Goal: Task Accomplishment & Management: Complete application form

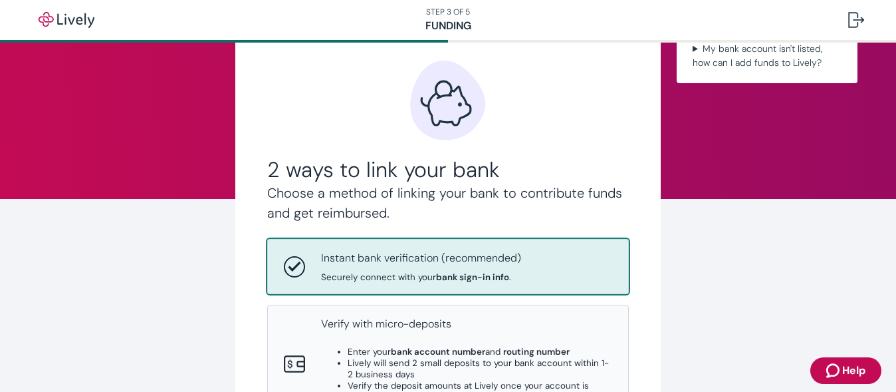
scroll to position [67, 0]
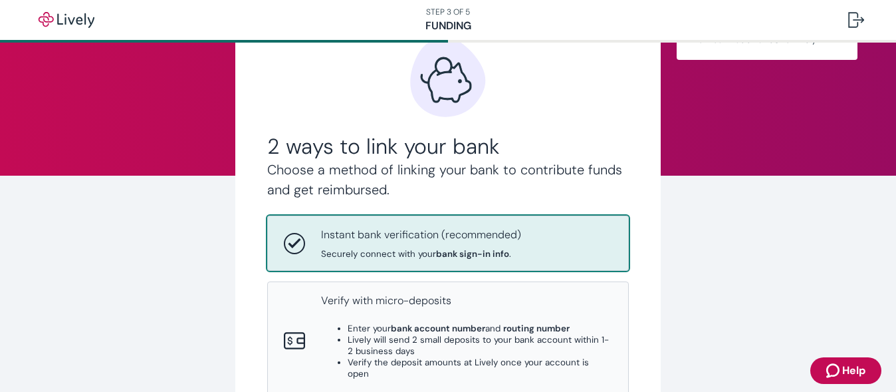
click at [837, 364] on icon "Zendesk support icon" at bounding box center [835, 370] width 16 height 16
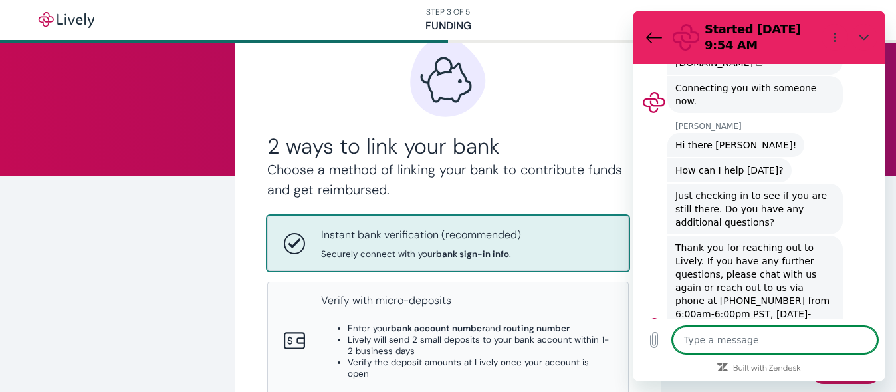
scroll to position [261, 0]
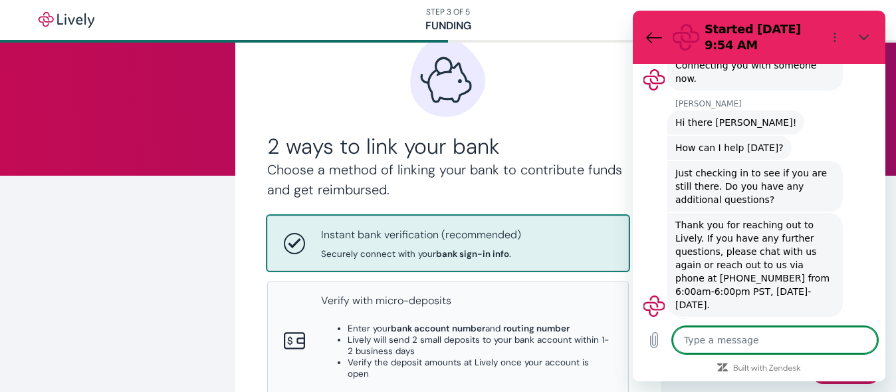
type textarea "D"
type textarea "x"
type textarea "S"
type textarea "x"
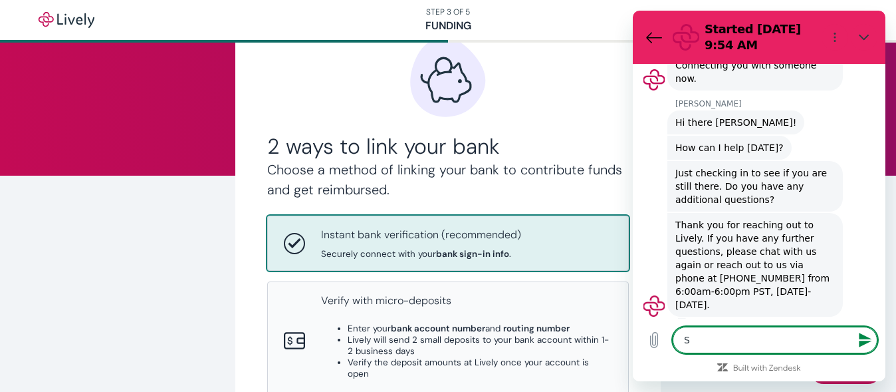
type textarea "So"
type textarea "x"
type textarea "So"
type textarea "x"
type textarea "So i"
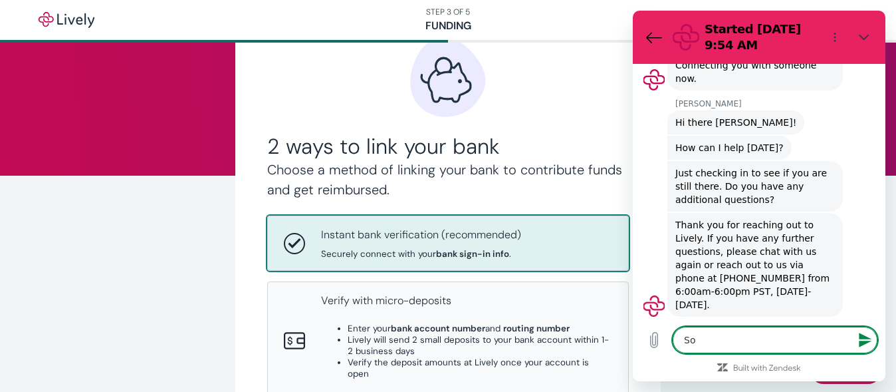
type textarea "x"
type textarea "So it"
type textarea "x"
type textarea "So it"
type textarea "x"
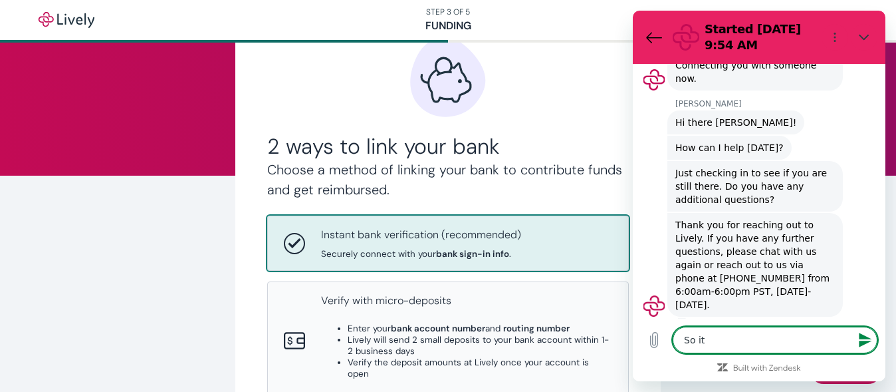
type textarea "So it i"
type textarea "x"
type textarea "So it is"
type textarea "x"
type textarea "So it is"
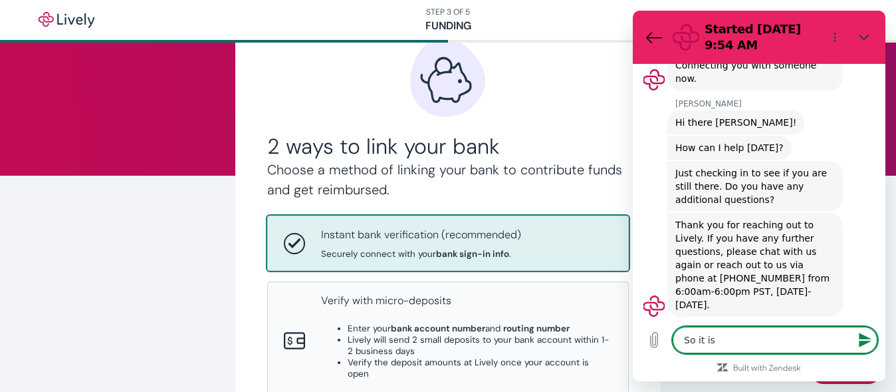
type textarea "x"
type textarea "So it is a"
type textarea "x"
type textarea "So it is ac"
type textarea "x"
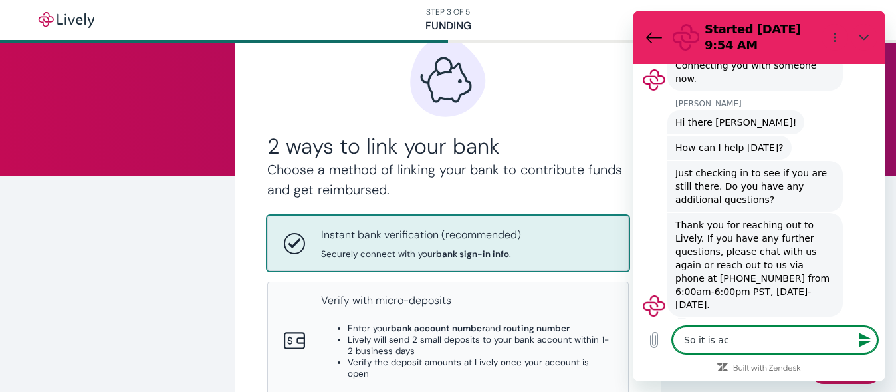
type textarea "So it is ack"
type textarea "x"
type textarea "So it is acki"
type textarea "x"
type textarea "So it is ackin"
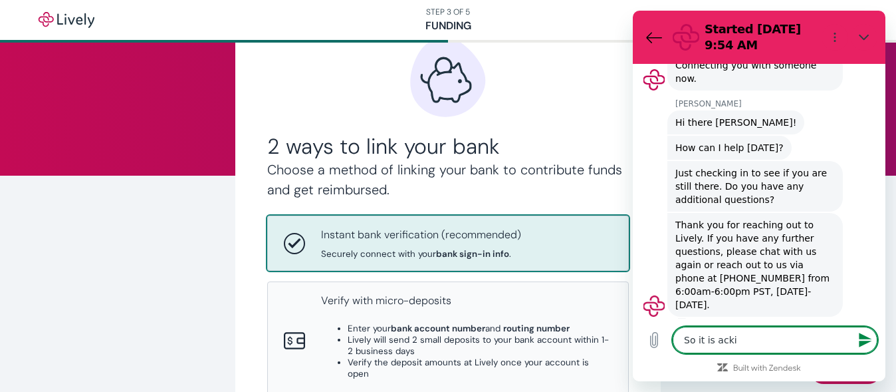
type textarea "x"
type textarea "So it is acking"
type textarea "x"
type textarea "So it is ackin"
type textarea "x"
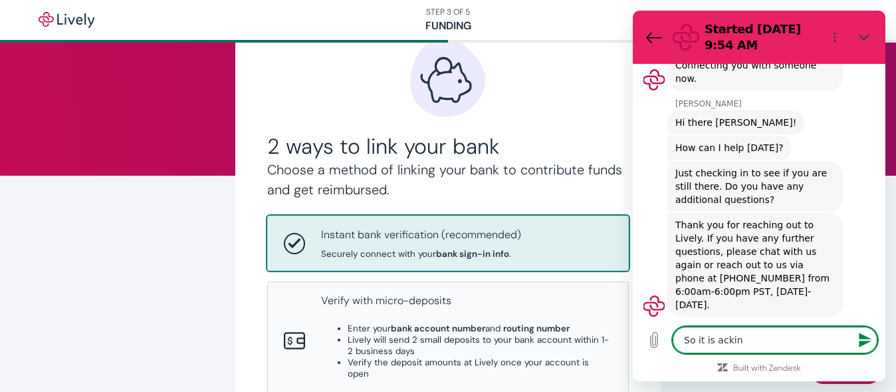
type textarea "So it is acki"
type textarea "x"
type textarea "So it is ack"
type textarea "x"
type textarea "So it is ac"
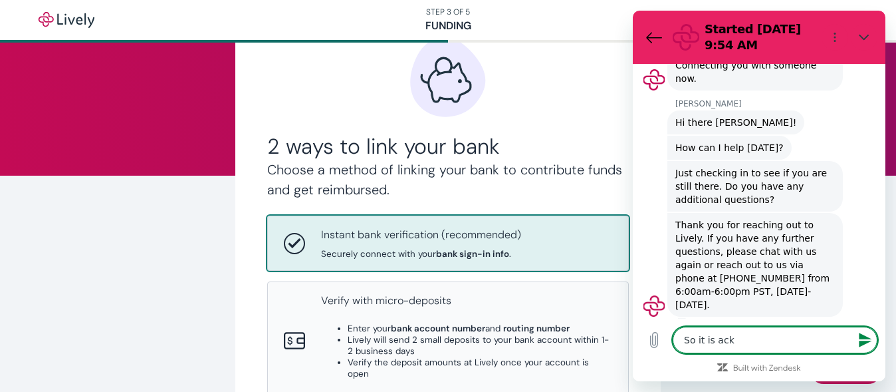
type textarea "x"
type textarea "So it is a"
type textarea "x"
type textarea "So it is as"
type textarea "x"
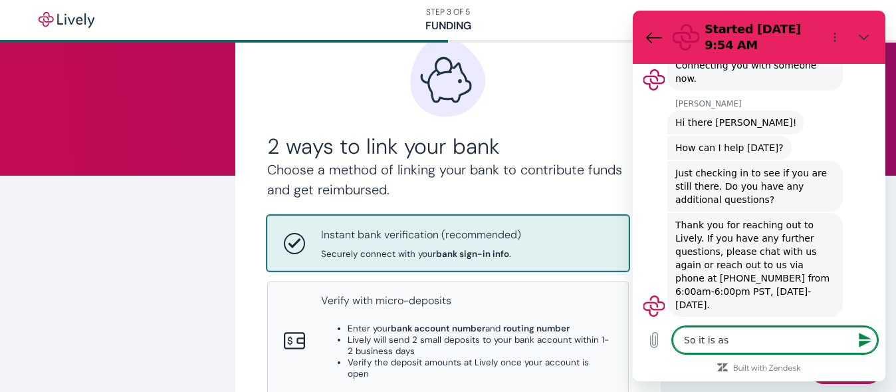
type textarea "So it is ask"
type textarea "x"
type textarea "So it is aski"
type textarea "x"
type textarea "So it is askin"
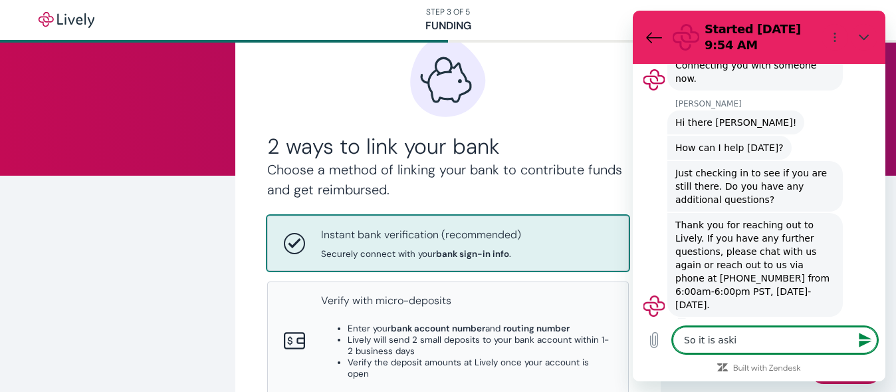
type textarea "x"
type textarea "So it is asking"
type textarea "x"
type textarea "So it is asking"
type textarea "x"
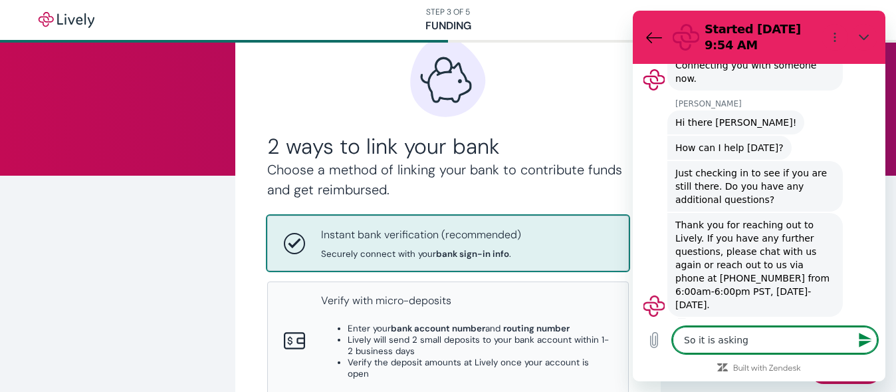
type textarea "So it is asking f"
type textarea "x"
type textarea "So it is asking fo"
type textarea "x"
type textarea "So it is asking for"
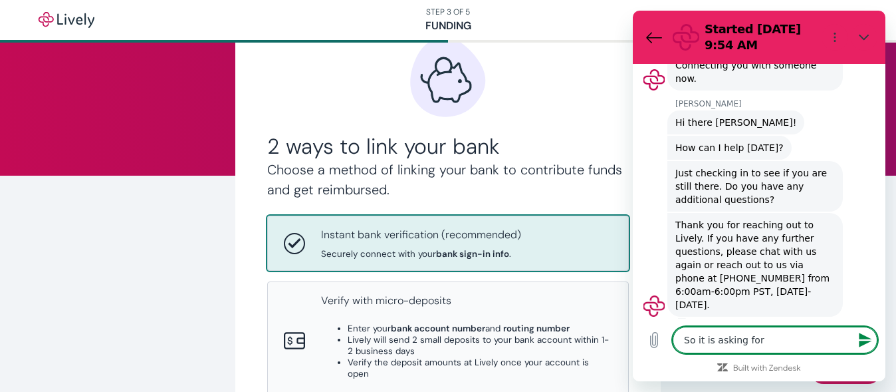
type textarea "x"
type textarea "So it is asking for"
type textarea "x"
type textarea "So it is asking for b"
type textarea "x"
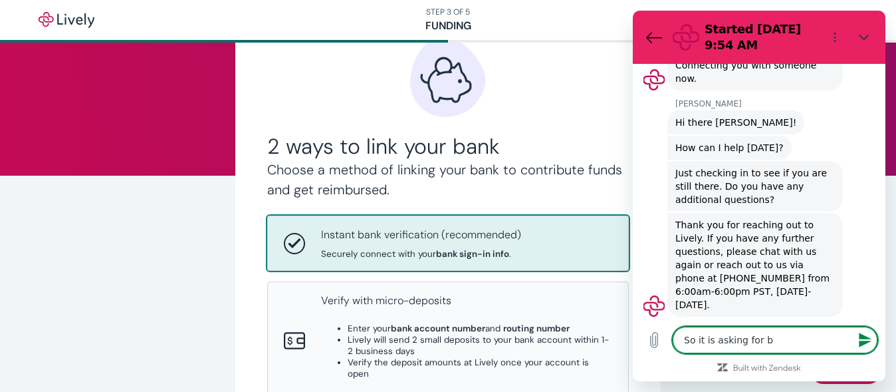
type textarea "So it is asking for ba"
type textarea "x"
type textarea "So it is asking for bac"
type textarea "x"
type textarea "So it is asking for back"
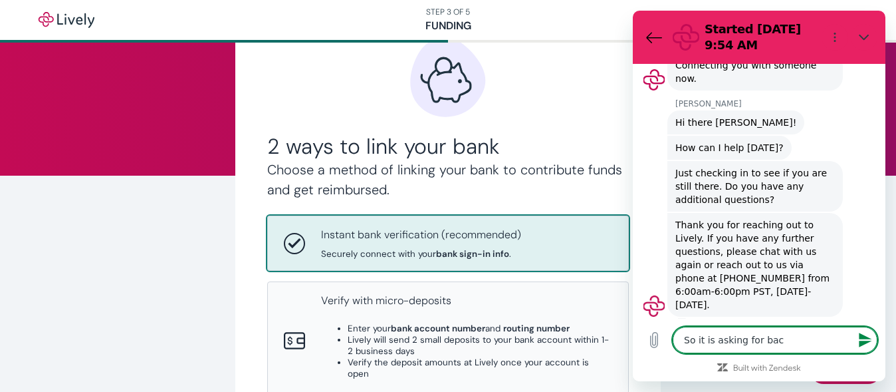
type textarea "x"
type textarea "So it is asking for bac"
type textarea "x"
type textarea "So it is asking for ba"
type textarea "x"
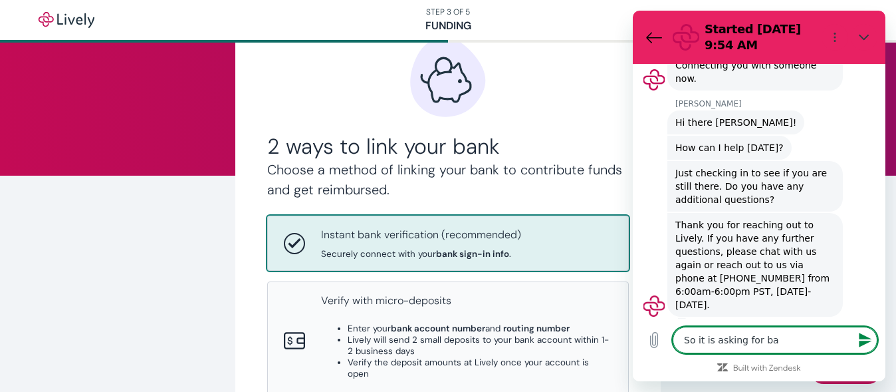
type textarea "So it is asking for b"
type textarea "x"
type textarea "So it is asking for"
type textarea "x"
type textarea "So it is asking for H"
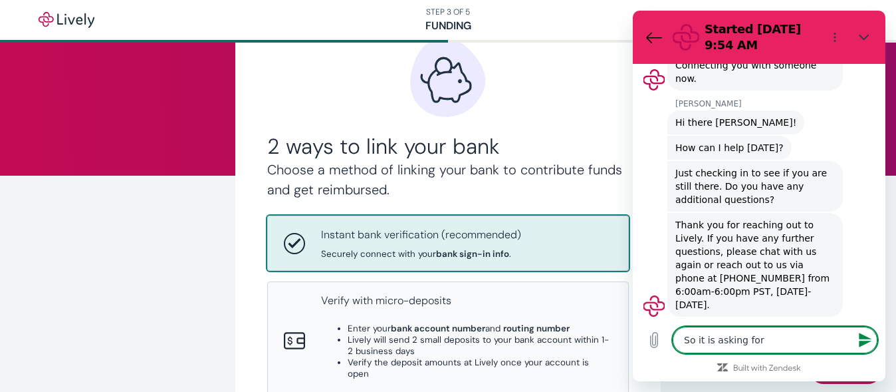
type textarea "x"
type textarea "So it is asking for HS"
type textarea "x"
type textarea "So it is asking for HSA"
type textarea "x"
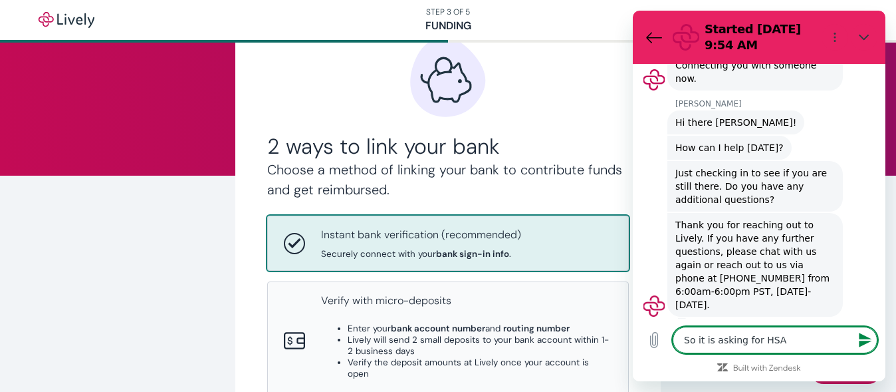
type textarea "So it is asking for HSA"
type textarea "x"
type textarea "So it is asking for HSA"
type textarea "x"
type textarea "So it is asking for HS"
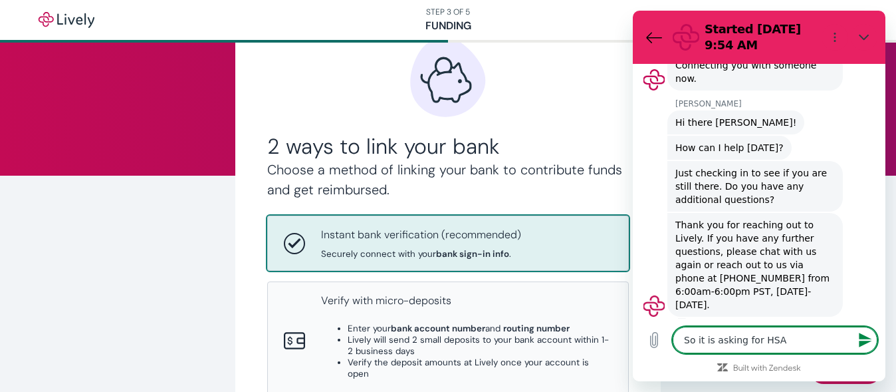
type textarea "x"
type textarea "So it is asking for H"
type textarea "x"
type textarea "So it is asking for"
type textarea "x"
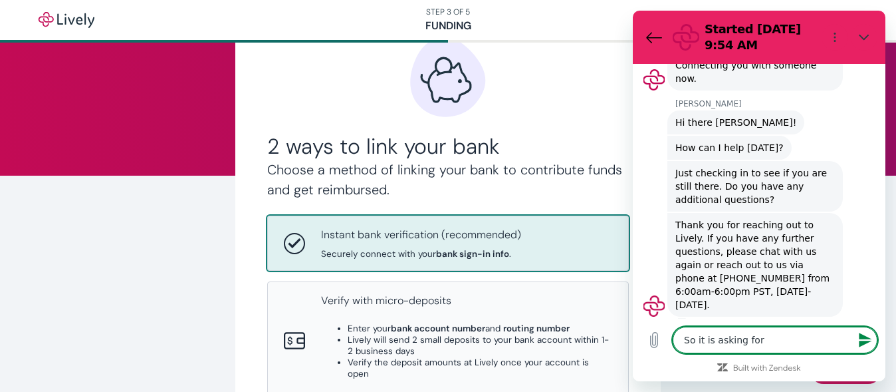
type textarea "So it is asking for e"
type textarea "x"
type textarea "So it is asking for ex"
type textarea "x"
type textarea "So it is asking for exi"
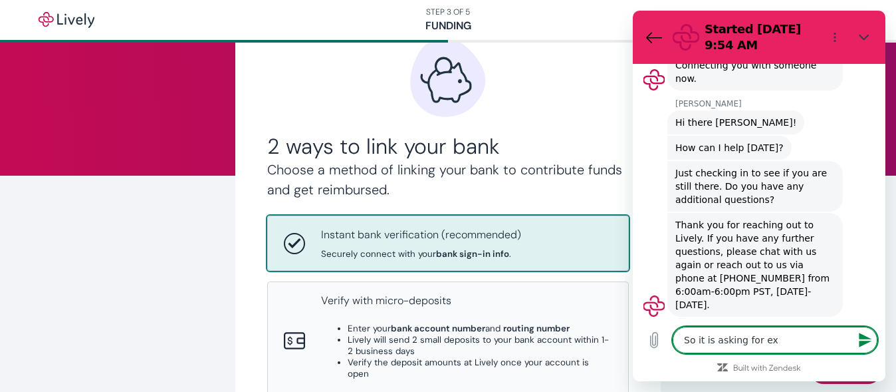
type textarea "x"
type textarea "So it is asking for exis"
type textarea "x"
type textarea "So it is asking for exist"
type textarea "x"
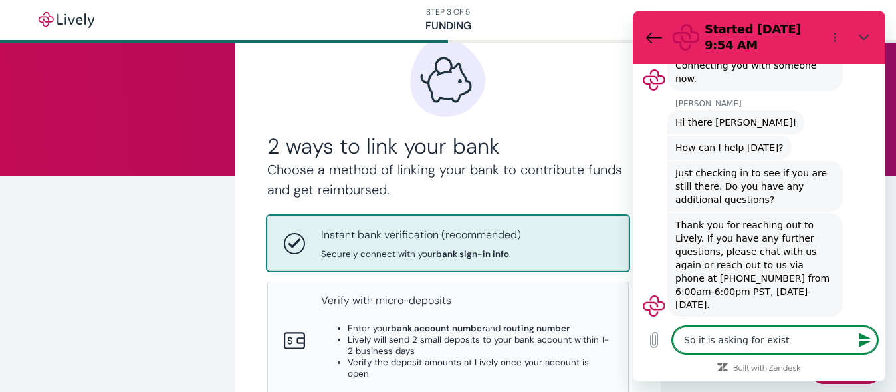
type textarea "So it is asking for existi"
type textarea "x"
type textarea "So it is asking for existin"
type textarea "x"
type textarea "So it is asking for existing"
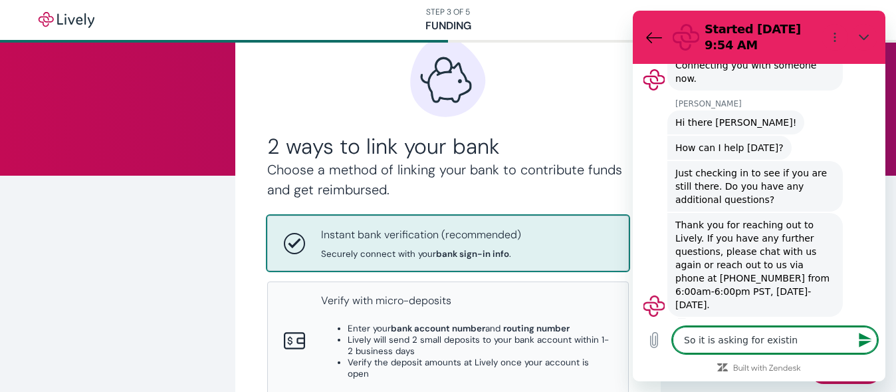
type textarea "x"
type textarea "So it is asking for existing"
type textarea "x"
type textarea "So it is asking for existing H"
type textarea "x"
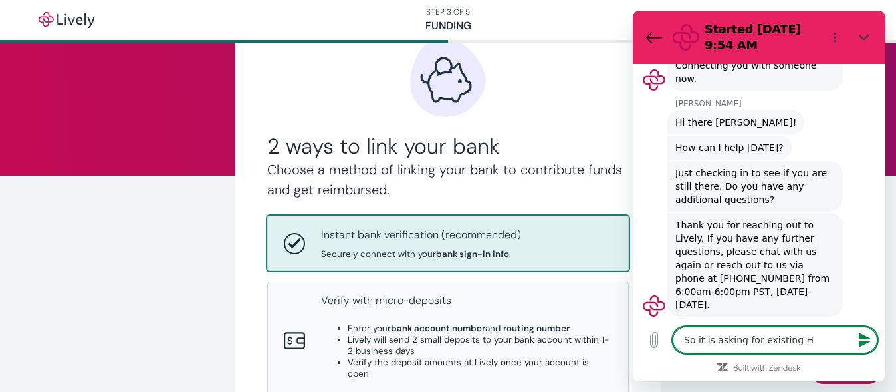
type textarea "So it is asking for existing HS"
type textarea "x"
type textarea "So it is asking for existing HSA"
type textarea "x"
type textarea "So it is asking for existing HSA"
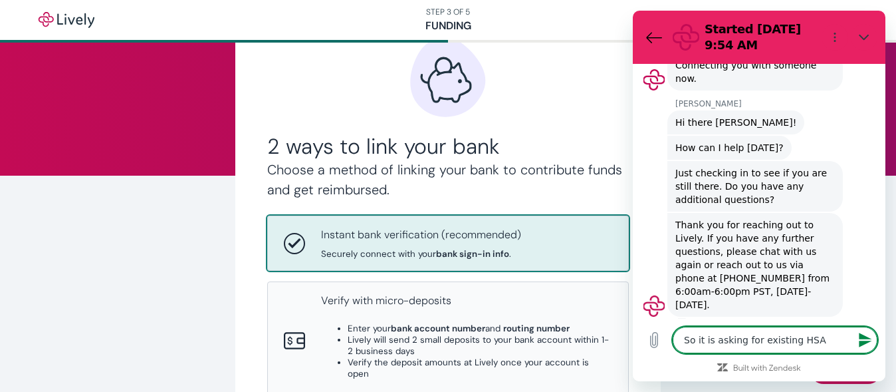
type textarea "x"
type textarea "So it is asking for existing HSA a"
type textarea "x"
type textarea "So it is asking for existing HSA ac"
type textarea "x"
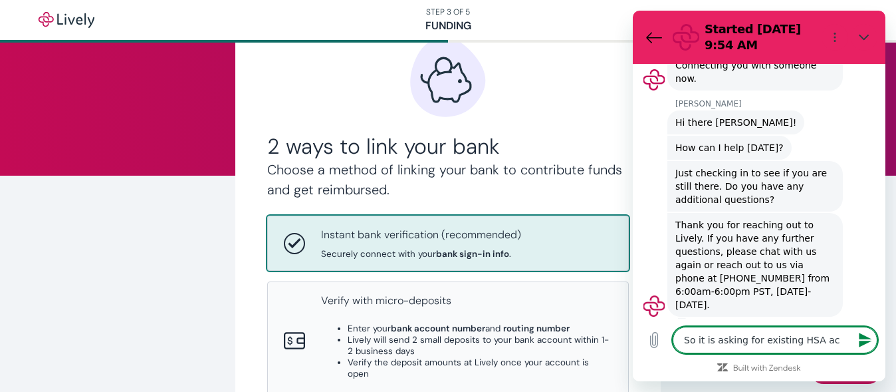
type textarea "So it is asking for existing HSA acc"
type textarea "x"
type textarea "So it is asking for existing HSA acco"
type textarea "x"
type textarea "So it is asking for existing HSA accon"
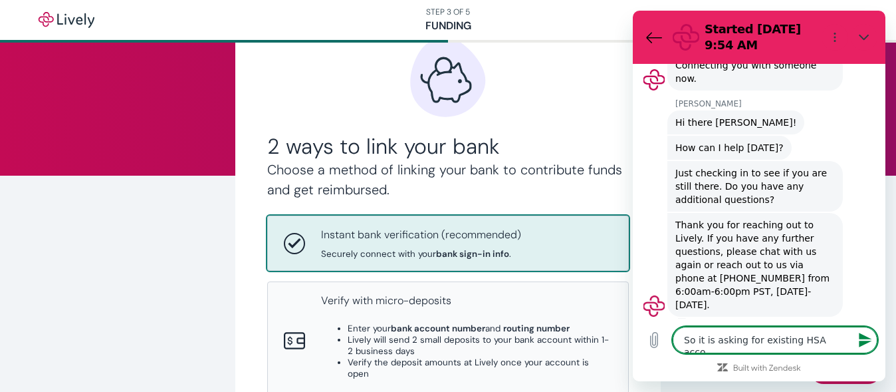
type textarea "x"
type textarea "So it is asking for existing HSA acco"
type textarea "x"
type textarea "So it is asking for existing HSA acc"
type textarea "x"
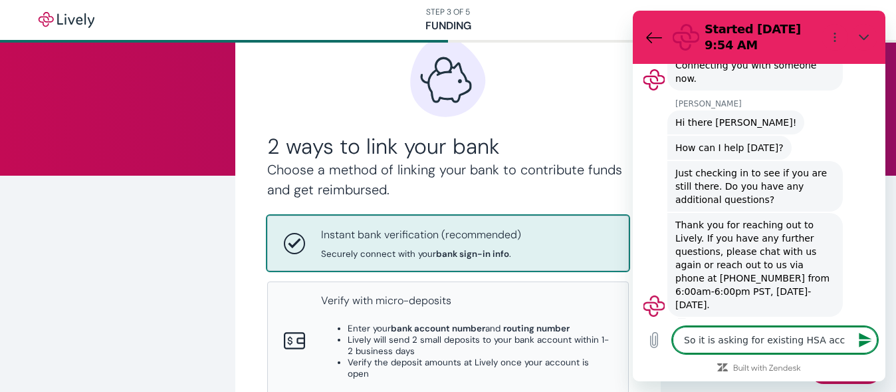
type textarea "So it is asking for existing HSA accp"
type textarea "x"
type textarea "So it is asking for existing HSA accpi"
type textarea "x"
type textarea "So it is asking for existing HSA accp"
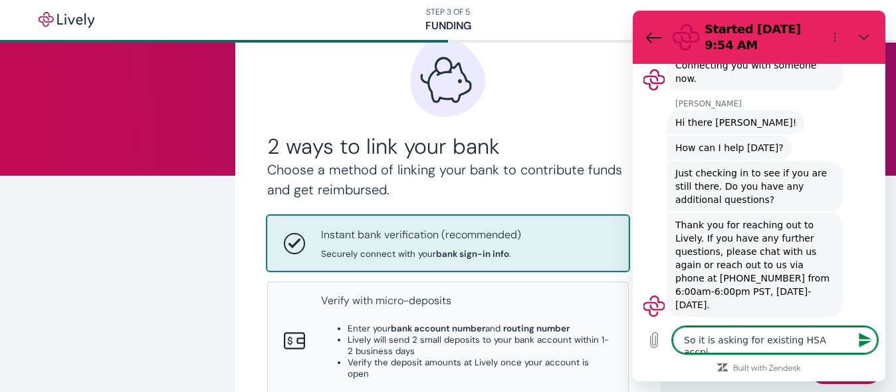
type textarea "x"
type textarea "So it is asking for existing HSA acc"
type textarea "x"
type textarea "So it is asking for existing HSA acco"
type textarea "x"
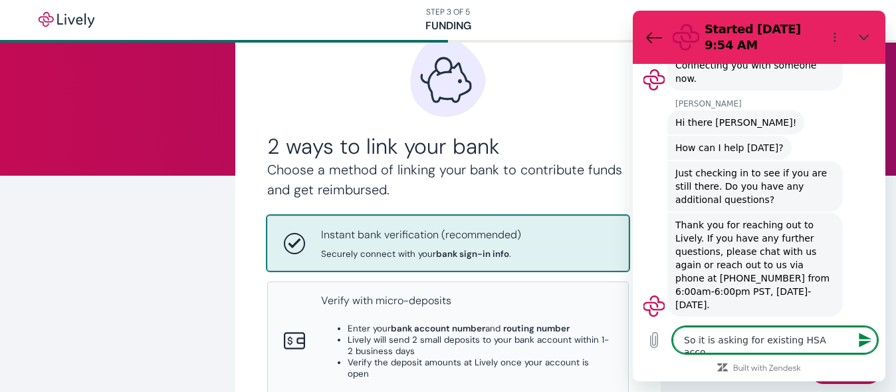
type textarea "So it is asking for existing HSA accou"
type textarea "x"
type textarea "So it is asking for existing HSA accoun"
type textarea "x"
type textarea "So it is asking for existing HSA account"
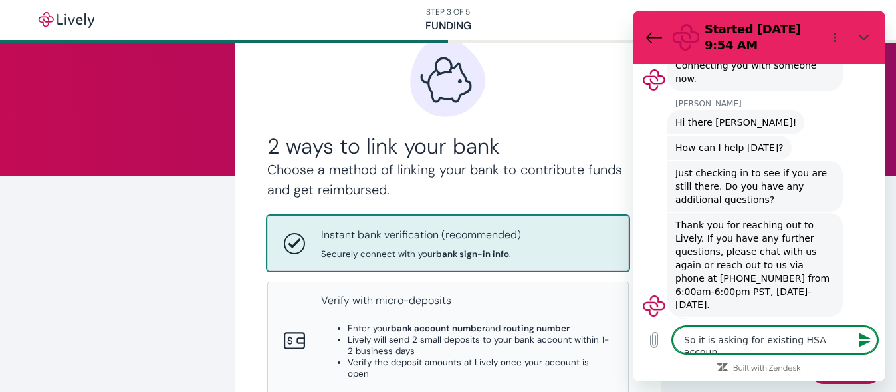
type textarea "x"
type textarea "So it is asking for existing HSA account"
type textarea "x"
type textarea "So it is asking for existing HSA account i"
type textarea "x"
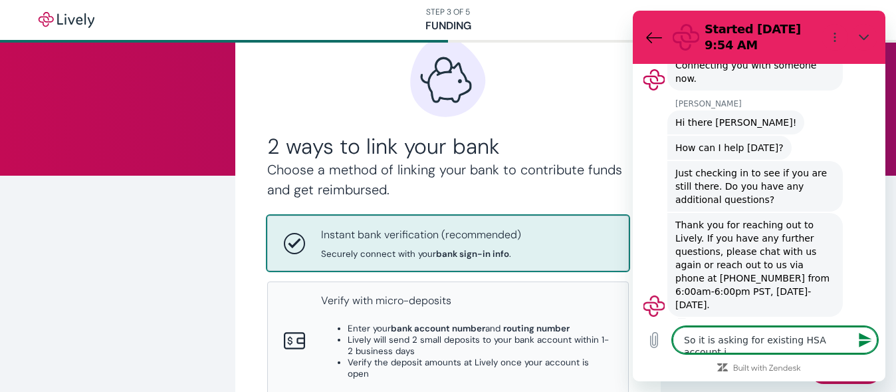
type textarea "So it is asking for existing HSA account in"
type textarea "x"
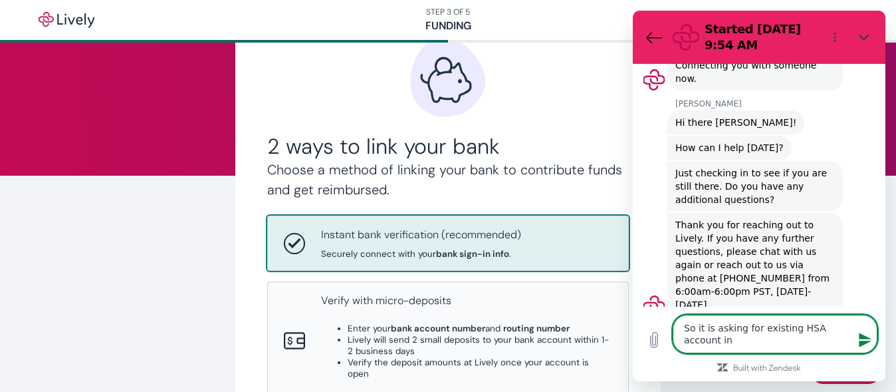
type textarea "So it is asking for existing HSA account inf"
type textarea "x"
type textarea "So it is asking for existing HSA account info"
type textarea "x"
type textarea "So it is asking for existing HSA account infor"
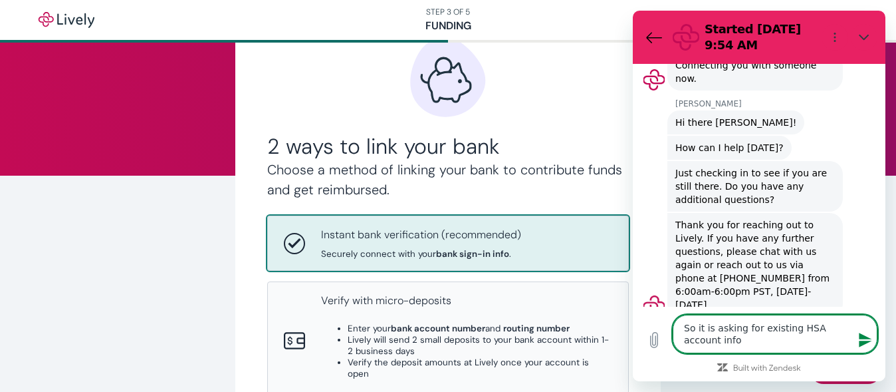
type textarea "x"
type textarea "So it is asking for existing HSA account inform"
type textarea "x"
type textarea "So it is asking for existing HSA account informa"
type textarea "x"
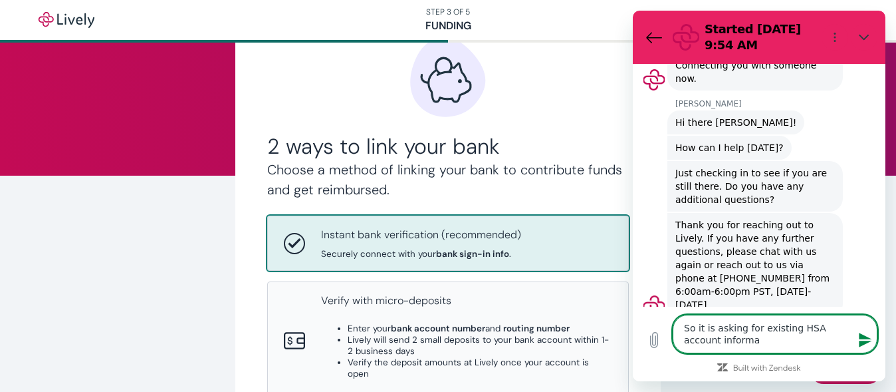
type textarea "So it is asking for existing HSA account informat"
type textarea "x"
type textarea "So it is asking for existing HSA account informati"
type textarea "x"
type textarea "So it is asking for existing HSA account informatio"
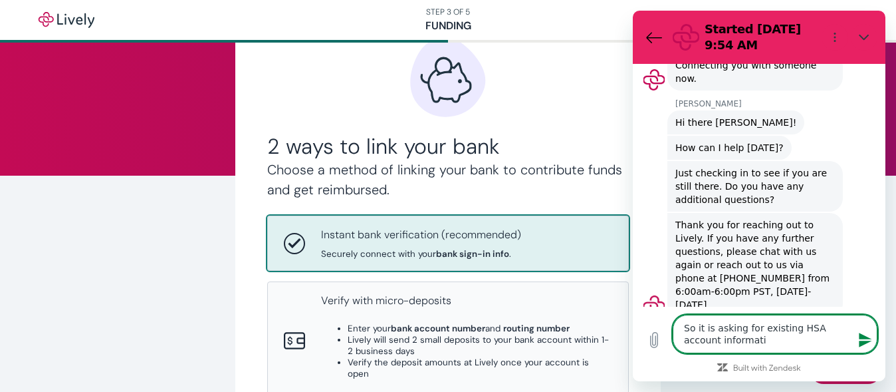
type textarea "x"
type textarea "So it is asking for existing HSA account information"
type textarea "x"
type textarea "So it is asking for existing HSA account information."
type textarea "x"
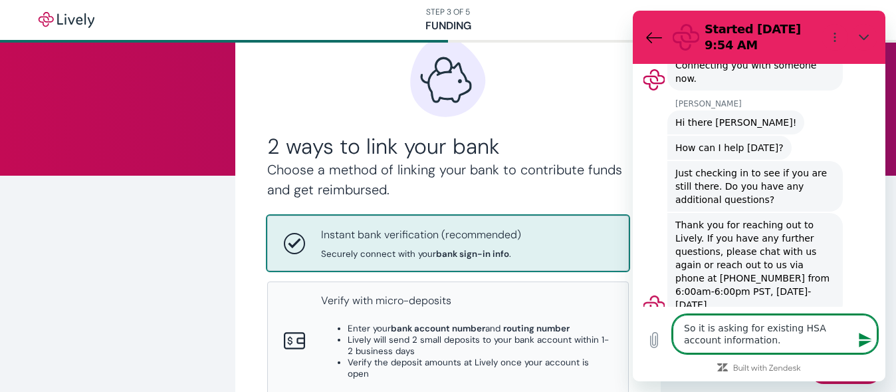
type textarea "So it is asking for existing HSA account information."
type textarea "x"
type textarea "So it is asking for existing HSA account information."
type textarea "x"
type textarea "So it is asking for existing HSA account information. w"
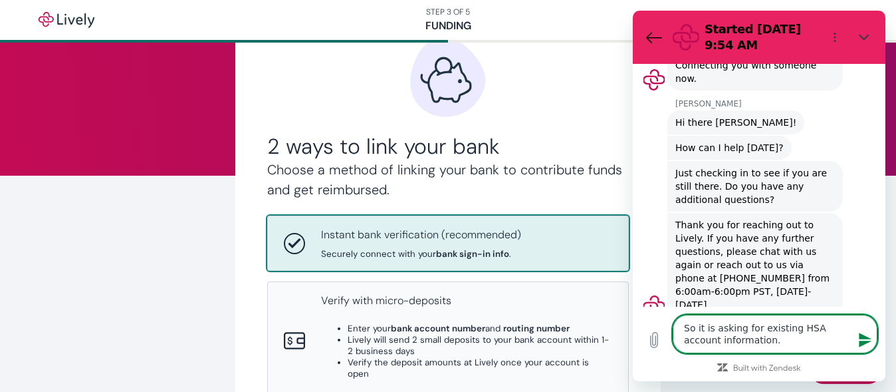
type textarea "x"
type textarea "So it is asking for existing HSA account information. wi"
type textarea "x"
type textarea "So it is asking for existing HSA account information. wil"
type textarea "x"
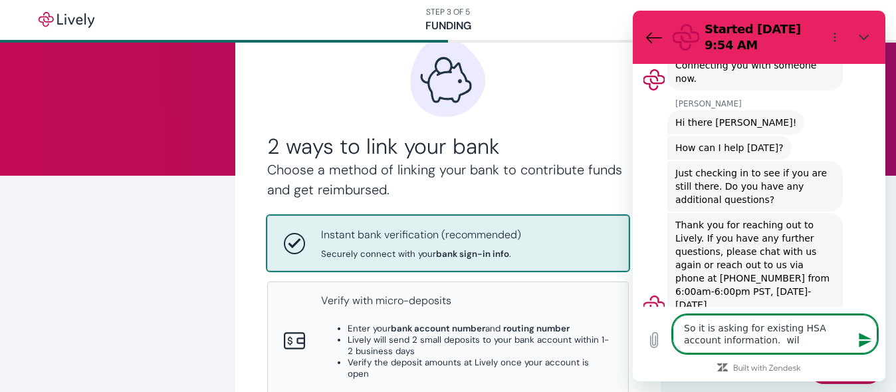
type textarea "So it is asking for existing HSA account information. will"
type textarea "x"
type textarea "So it is asking for existing HSA account information. will"
type textarea "x"
type textarea "So it is asking for existing HSA account information. will t"
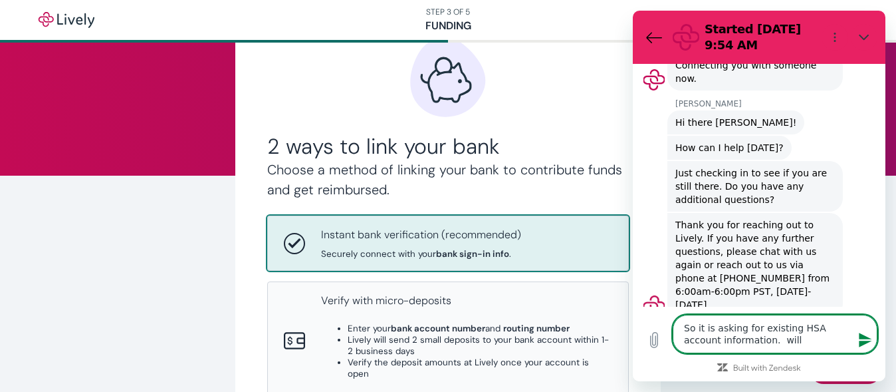
type textarea "x"
type textarea "So it is asking for existing HSA account information. will th"
type textarea "x"
type textarea "So it is asking for existing HSA account information. will thi"
type textarea "x"
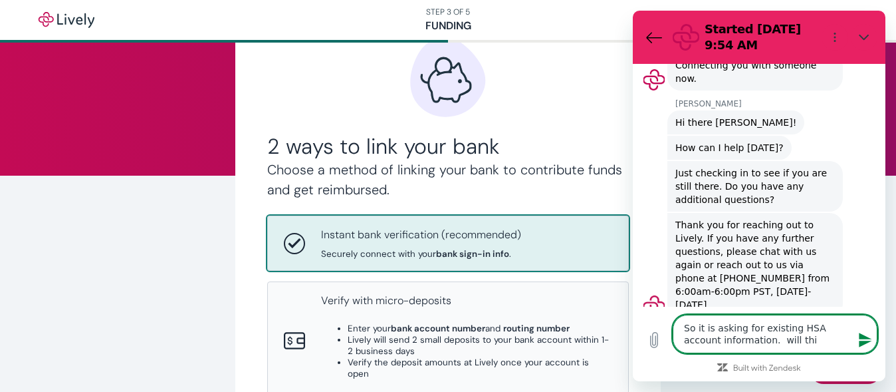
type textarea "So it is asking for existing HSA account information. will this"
type textarea "x"
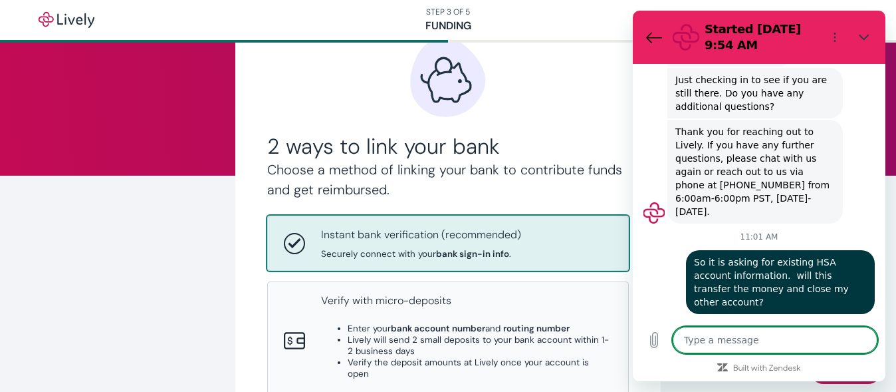
scroll to position [343, 0]
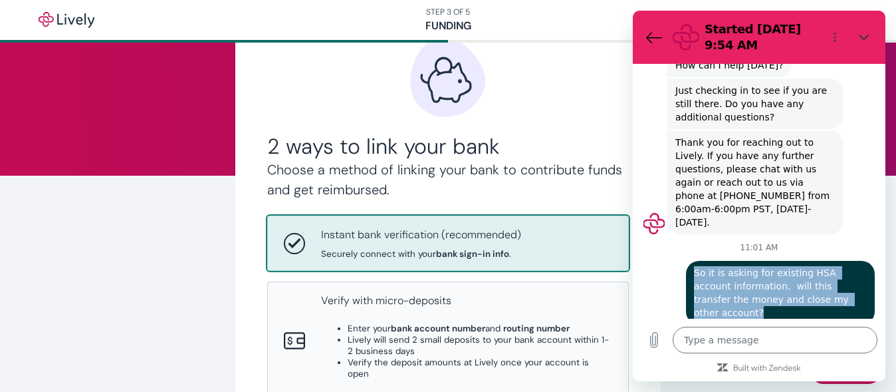
drag, startPoint x: 694, startPoint y: 259, endPoint x: 861, endPoint y: 292, distance: 169.6
click at [861, 292] on div "says: So it is asking for existing HSA account information. will this transfer …" at bounding box center [780, 293] width 189 height 64
copy span "So it is asking for existing HSA account information. will this transfer the mo…"
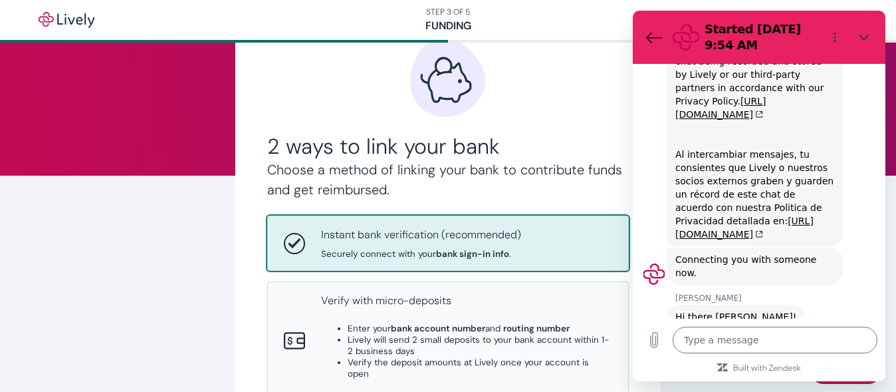
scroll to position [676, 0]
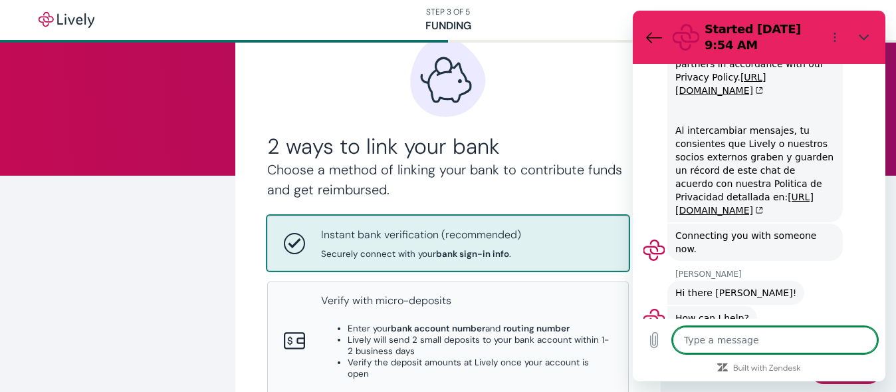
click at [751, 339] on textarea at bounding box center [775, 340] width 205 height 27
paste textarea "So it is asking for existing HSA account information. will this transfer the mo…"
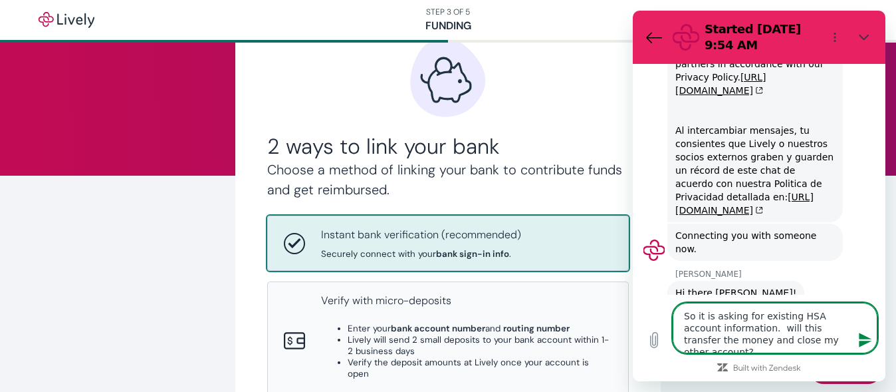
click at [861, 340] on icon "Send message" at bounding box center [866, 340] width 16 height 16
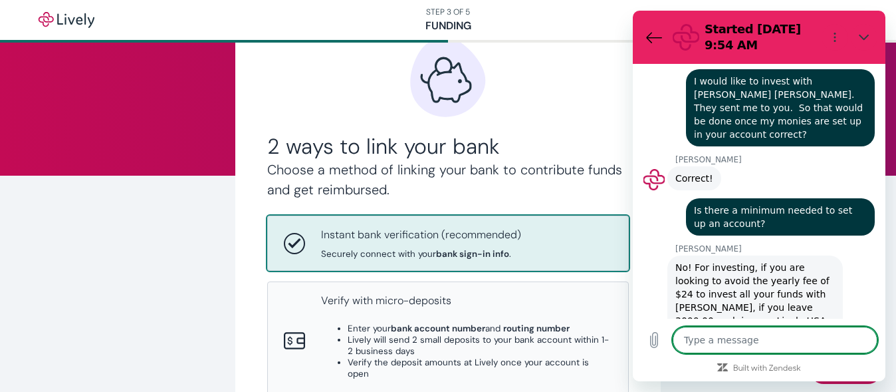
scroll to position [1385, 0]
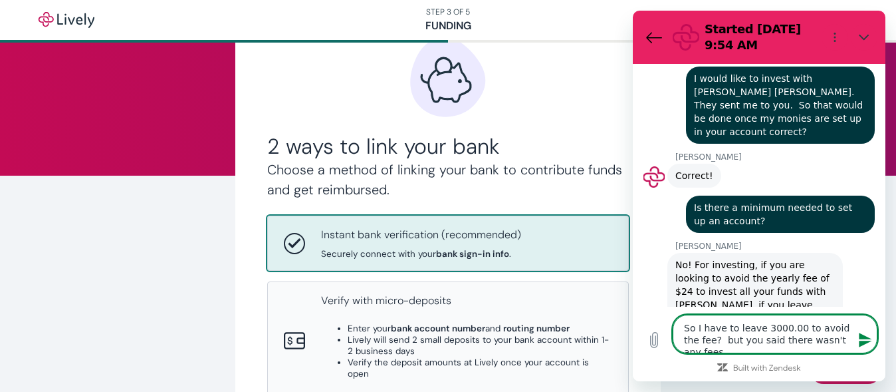
click at [865, 338] on icon "Send message" at bounding box center [865, 340] width 13 height 15
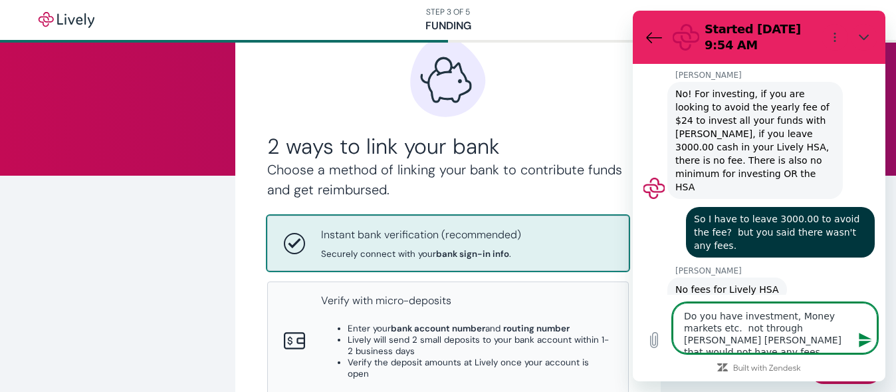
scroll to position [1563, 0]
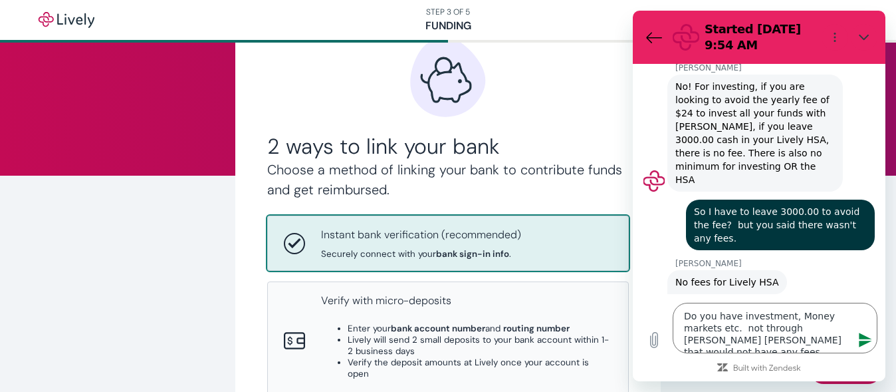
click at [865, 340] on icon "Send message" at bounding box center [866, 340] width 16 height 16
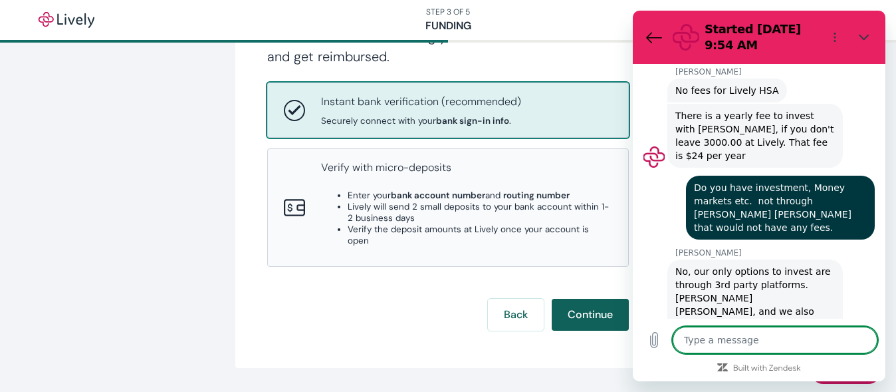
scroll to position [1757, 0]
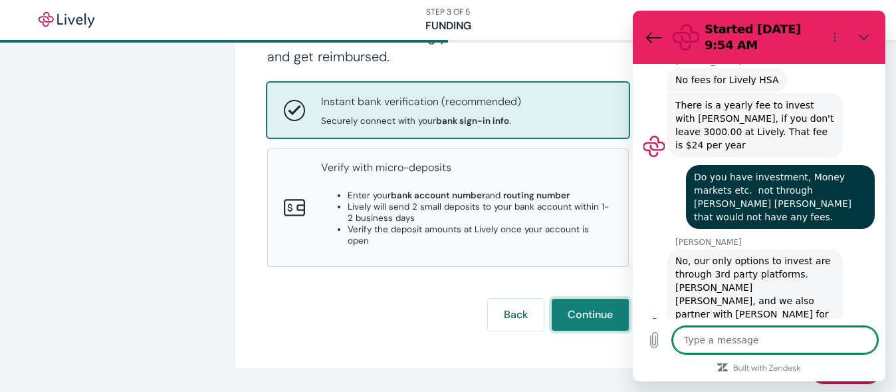
click at [584, 302] on button "Continue" at bounding box center [590, 315] width 77 height 32
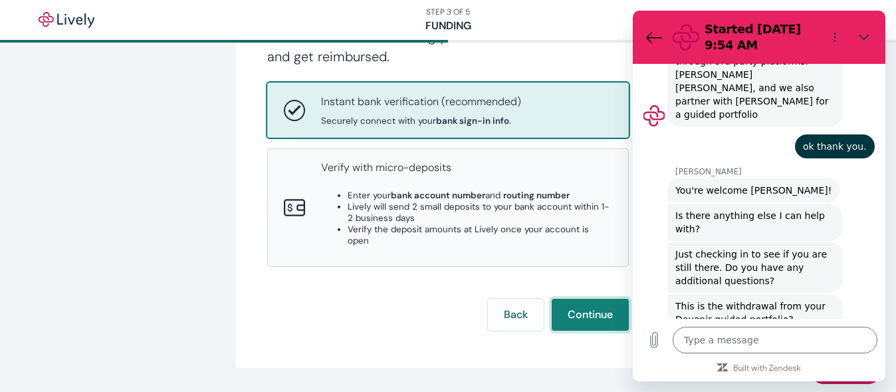
scroll to position [13, 0]
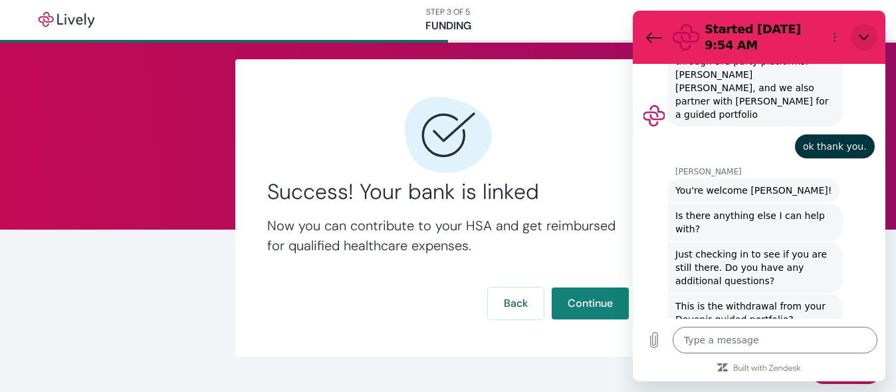
click at [867, 34] on icon "Close" at bounding box center [864, 37] width 11 height 11
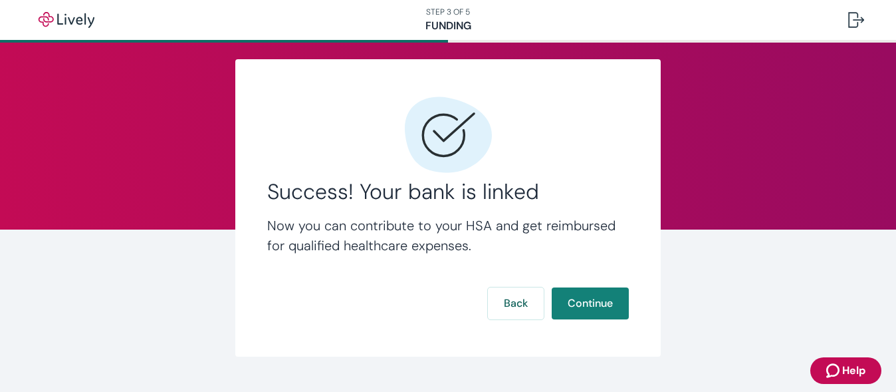
scroll to position [41, 0]
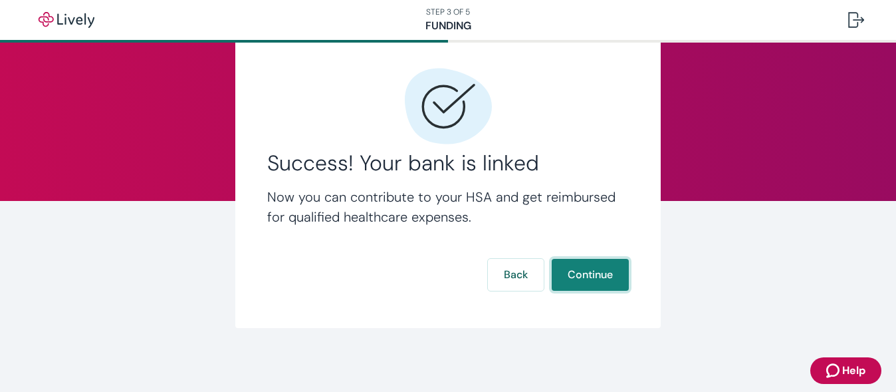
click at [587, 276] on button "Continue" at bounding box center [590, 275] width 77 height 32
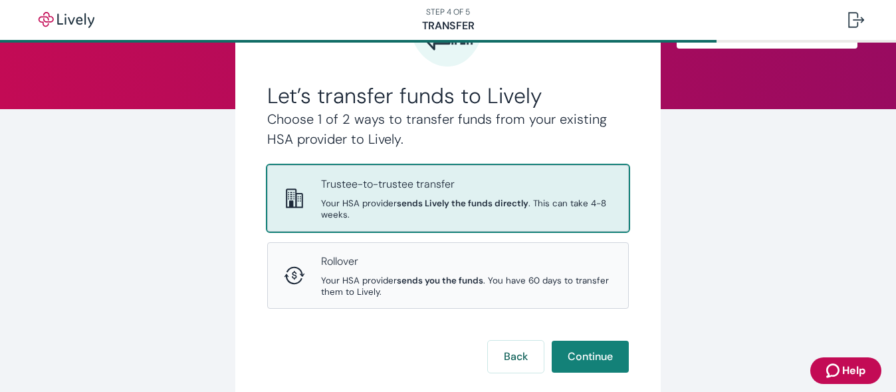
scroll to position [200, 0]
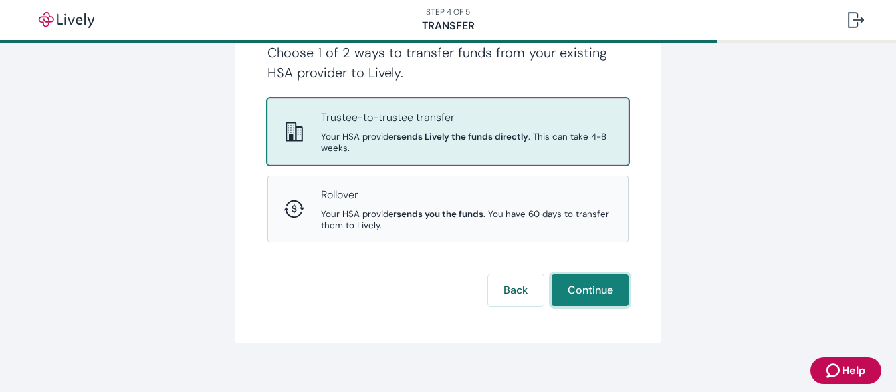
click at [604, 287] on button "Continue" at bounding box center [590, 290] width 77 height 32
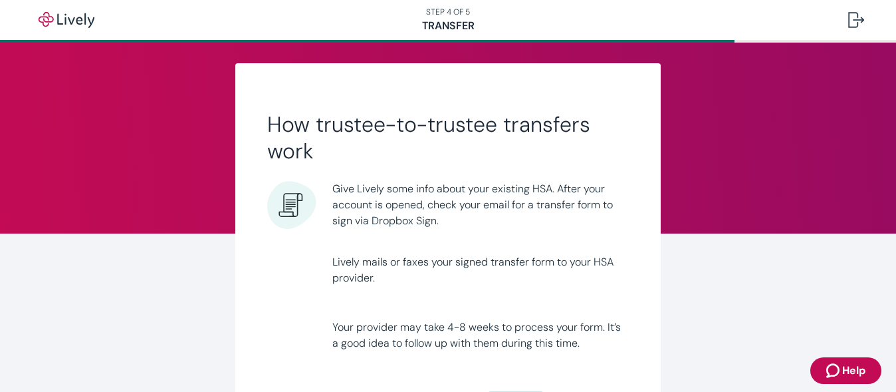
scroll to position [75, 0]
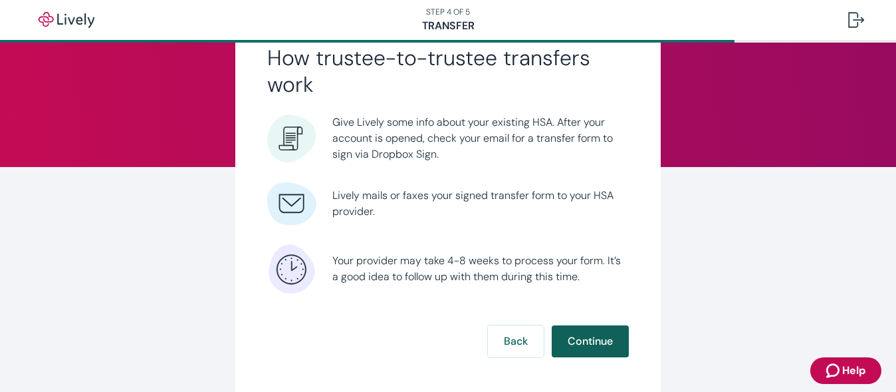
click at [589, 342] on button "Continue" at bounding box center [590, 341] width 77 height 32
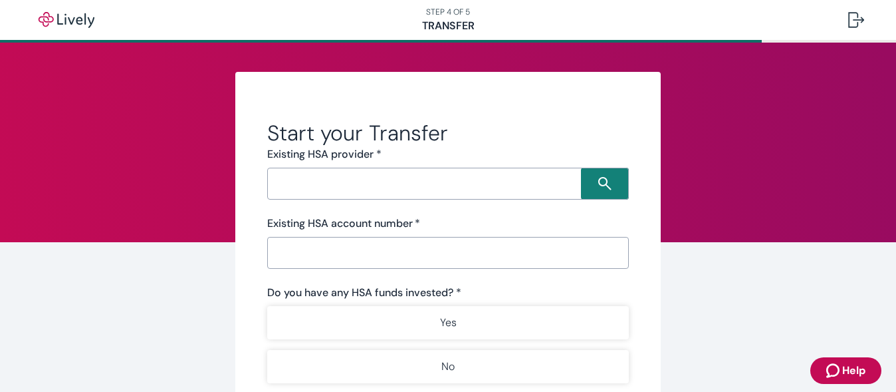
click at [492, 187] on input "Search input" at bounding box center [426, 183] width 310 height 19
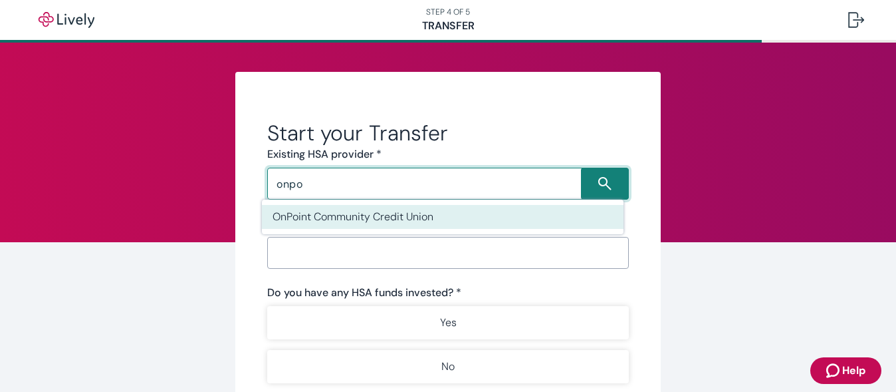
click at [364, 211] on li "OnPoint Community Credit Union" at bounding box center [443, 217] width 362 height 24
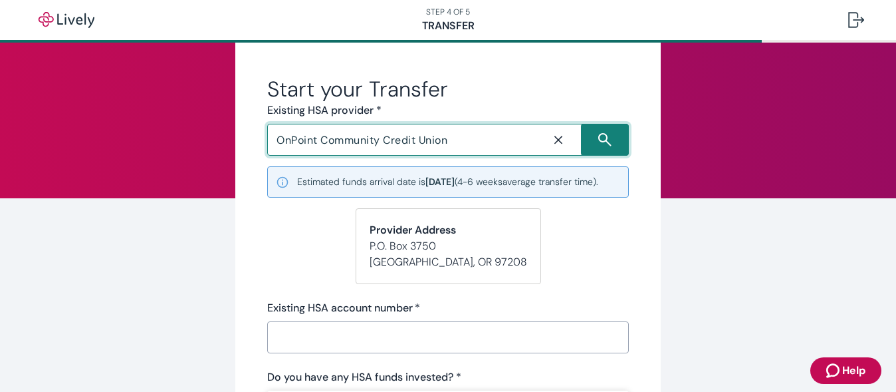
scroll to position [67, 0]
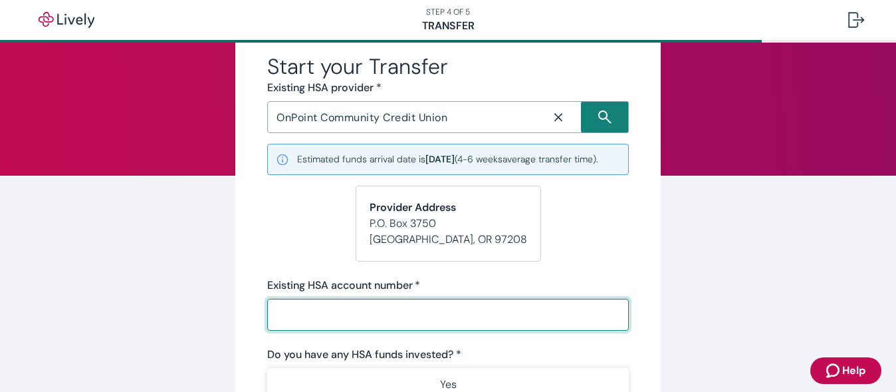
click at [468, 328] on input "Existing HSA account number   *" at bounding box center [448, 314] width 362 height 27
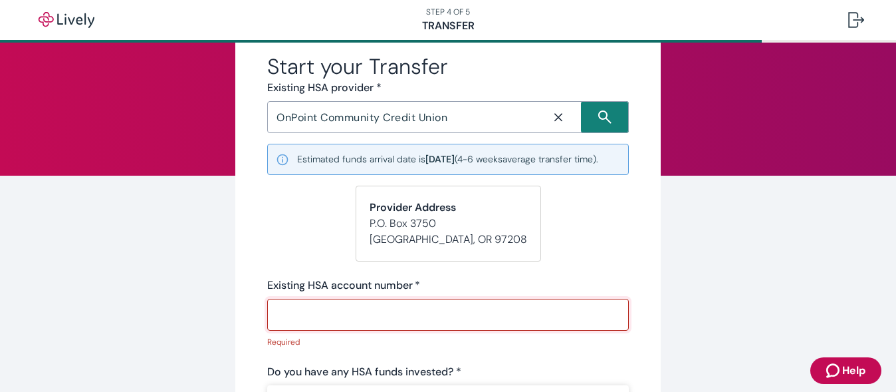
click at [360, 328] on input "Existing HSA account number   *" at bounding box center [448, 314] width 362 height 27
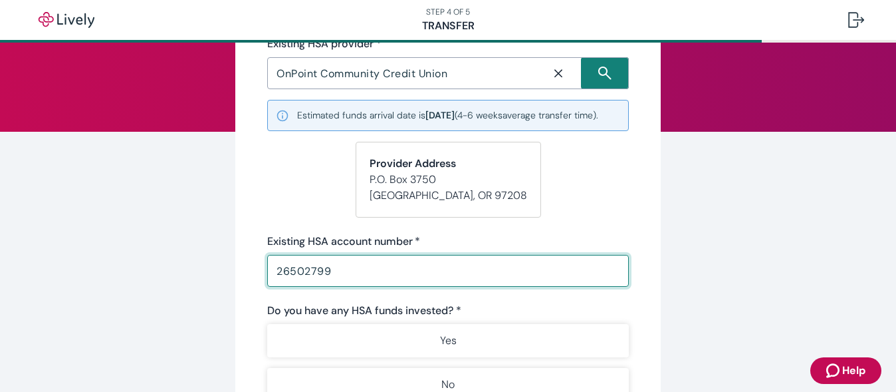
scroll to position [133, 0]
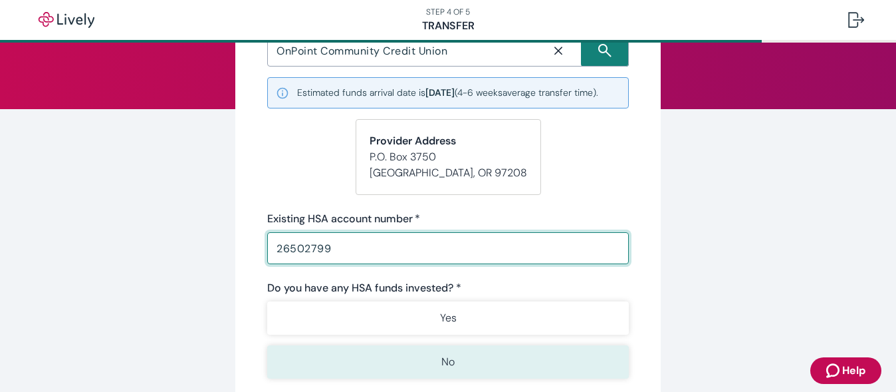
click at [463, 372] on button "No" at bounding box center [448, 361] width 362 height 33
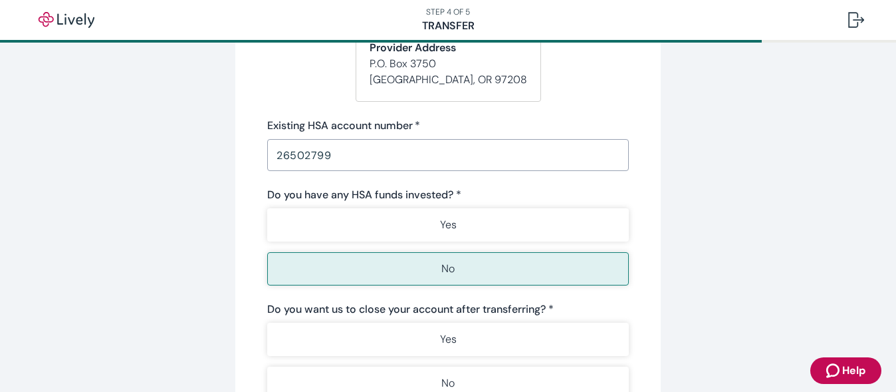
scroll to position [266, 0]
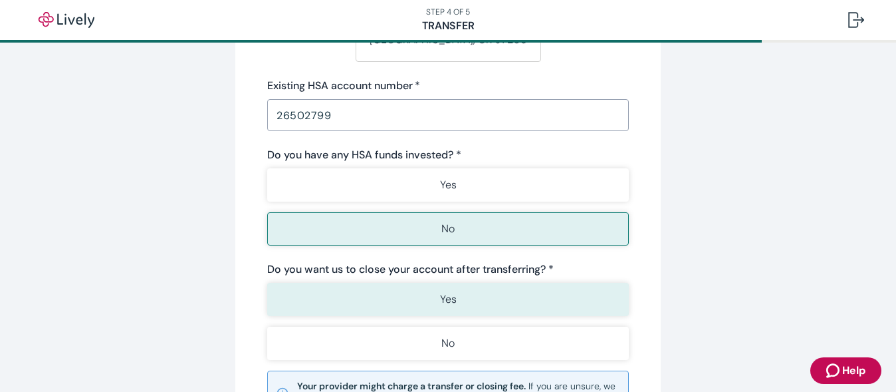
click at [446, 307] on p "Yes" at bounding box center [448, 299] width 17 height 16
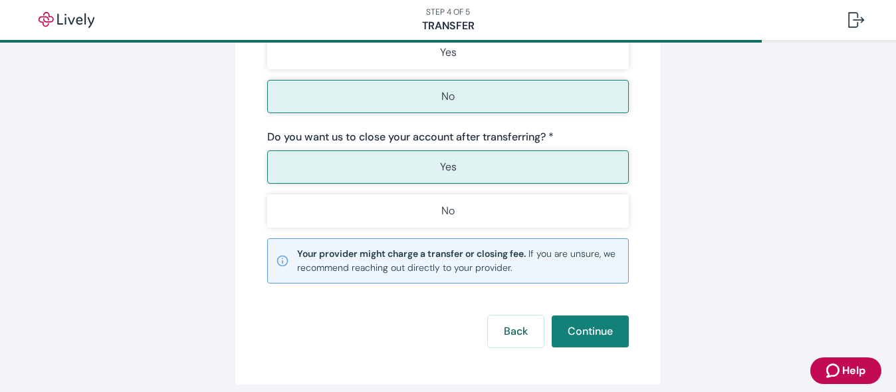
scroll to position [399, 0]
click at [596, 344] on button "Continue" at bounding box center [590, 331] width 77 height 32
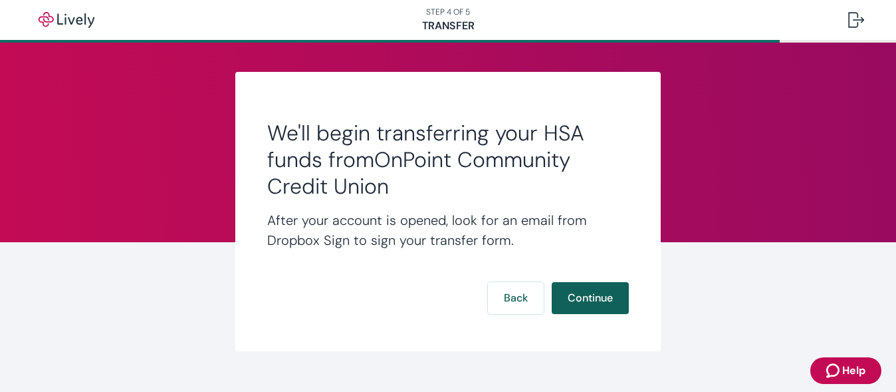
click at [583, 295] on button "Continue" at bounding box center [590, 298] width 77 height 32
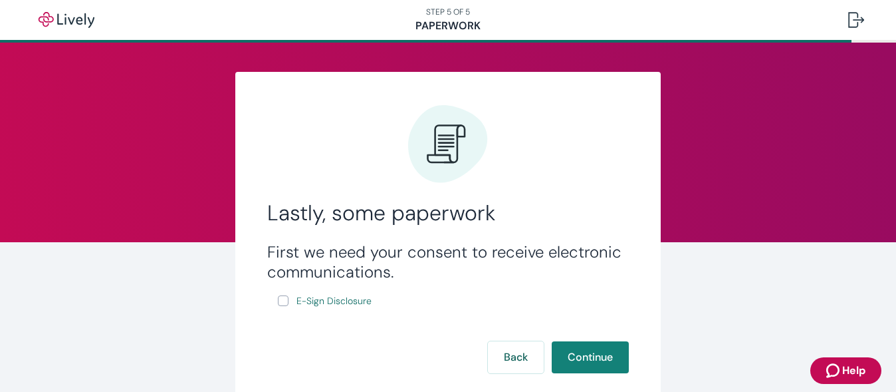
click at [278, 304] on input "E-Sign Disclosure" at bounding box center [283, 300] width 11 height 11
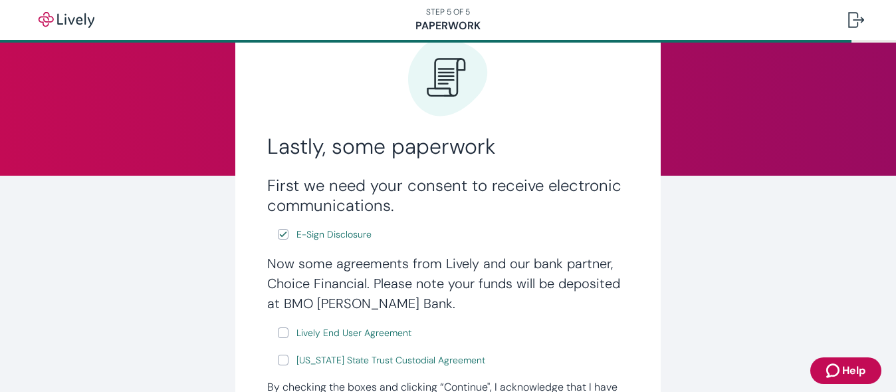
scroll to position [133, 0]
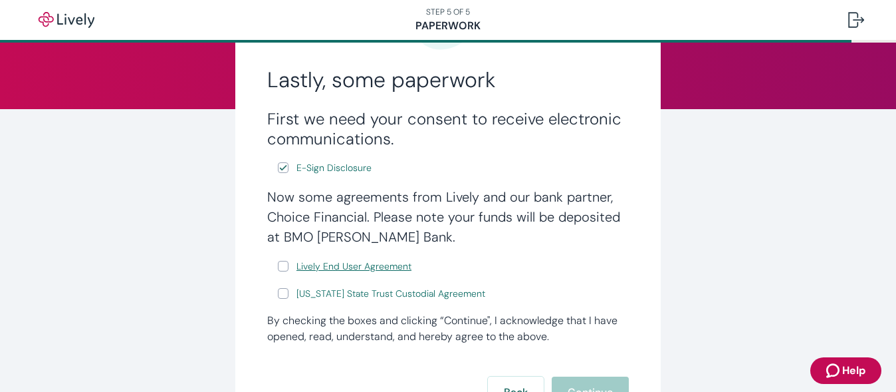
drag, startPoint x: 280, startPoint y: 269, endPoint x: 301, endPoint y: 270, distance: 21.3
click at [280, 269] on input "Lively End User Agreement" at bounding box center [283, 266] width 11 height 11
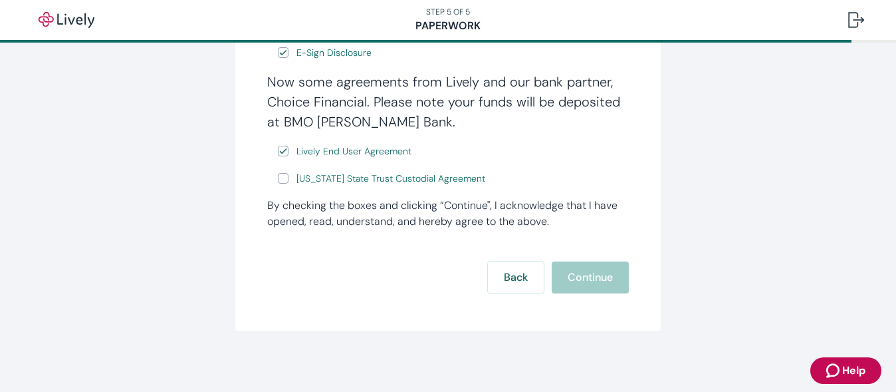
scroll to position [251, 0]
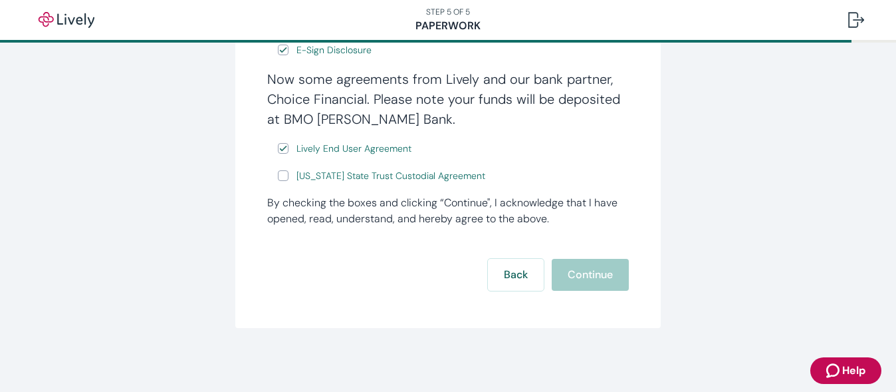
click at [279, 178] on input "[US_STATE] State Trust Custodial Agreement" at bounding box center [283, 175] width 11 height 11
click at [353, 146] on span "Lively End User Agreement" at bounding box center [354, 149] width 115 height 14
click at [595, 271] on button "Continue" at bounding box center [590, 275] width 77 height 32
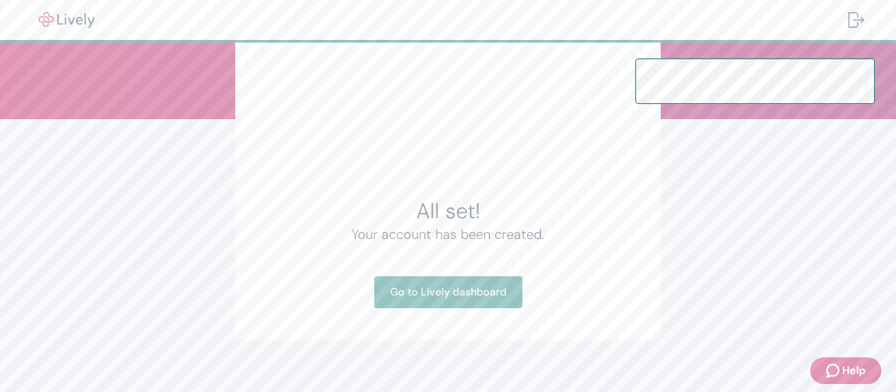
scroll to position [135, 0]
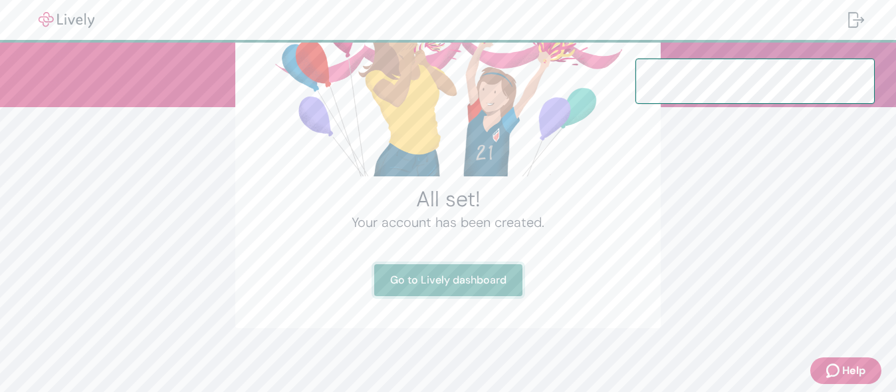
click at [450, 279] on link "Go to Lively dashboard" at bounding box center [448, 280] width 148 height 32
